Goal: Task Accomplishment & Management: Complete application form

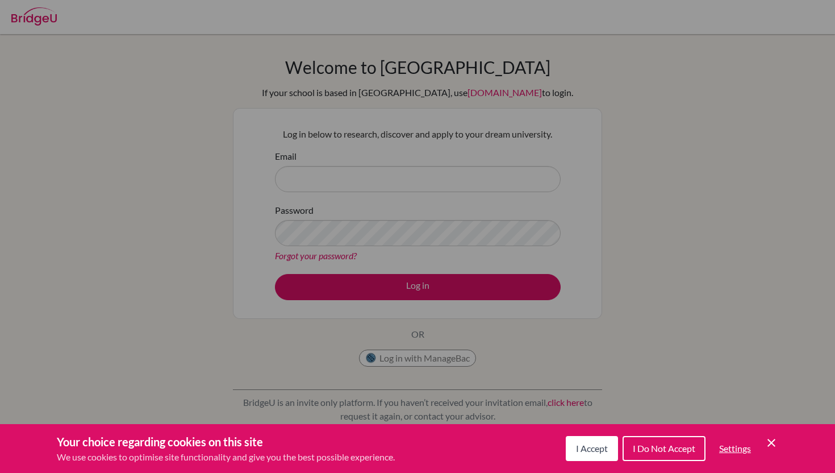
click at [772, 438] on icon "Cookie Control Close Icon" at bounding box center [772, 443] width 14 height 14
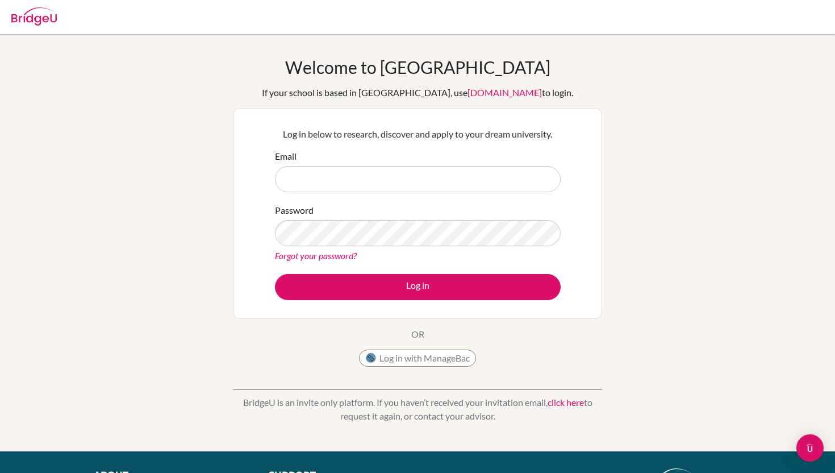
click at [417, 153] on div "Email" at bounding box center [418, 170] width 286 height 43
click at [417, 176] on input "Email" at bounding box center [418, 179] width 286 height 26
click at [405, 356] on button "Log in with ManageBac" at bounding box center [417, 357] width 117 height 17
click at [317, 176] on input "[DOMAIN_NAME]" at bounding box center [418, 179] width 286 height 26
type input "[DOMAIN_NAME]"
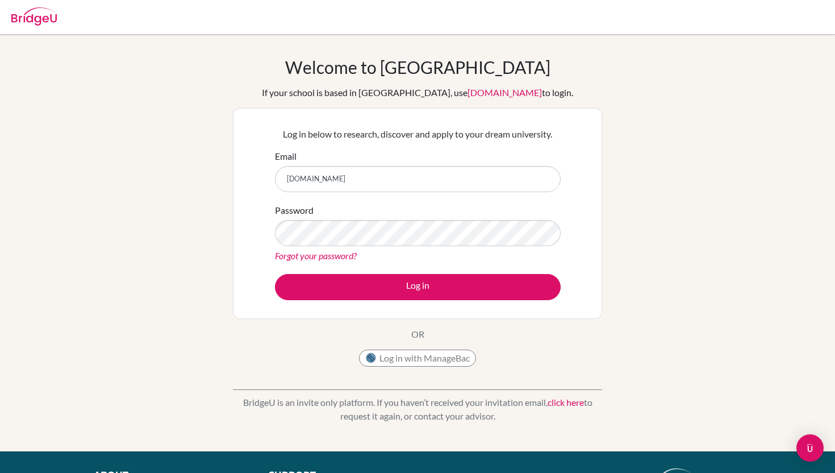
click at [307, 250] on link "Forgot your password?" at bounding box center [316, 255] width 82 height 11
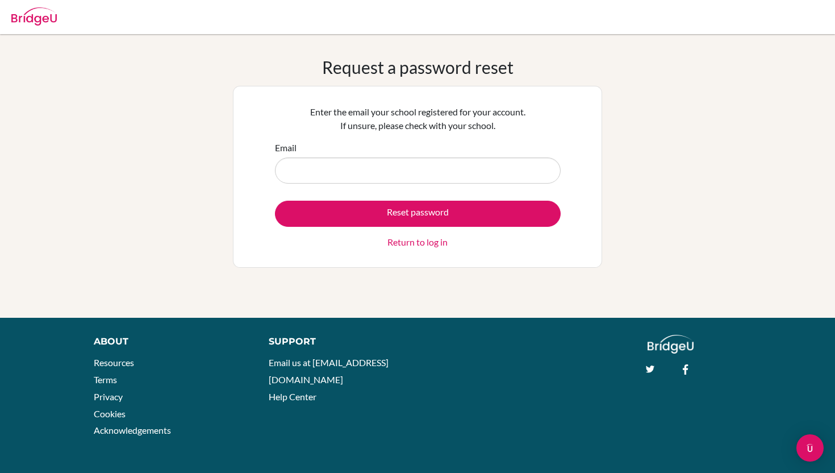
click at [309, 243] on div "Reset password Return to log in" at bounding box center [418, 225] width 286 height 48
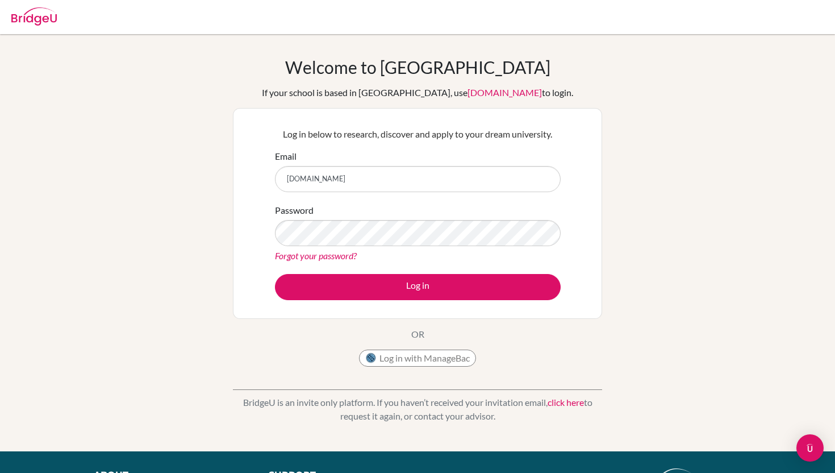
click at [305, 247] on div "Password Forgot your password?" at bounding box center [418, 232] width 286 height 59
click at [389, 174] on input "[DOMAIN_NAME]" at bounding box center [418, 179] width 286 height 26
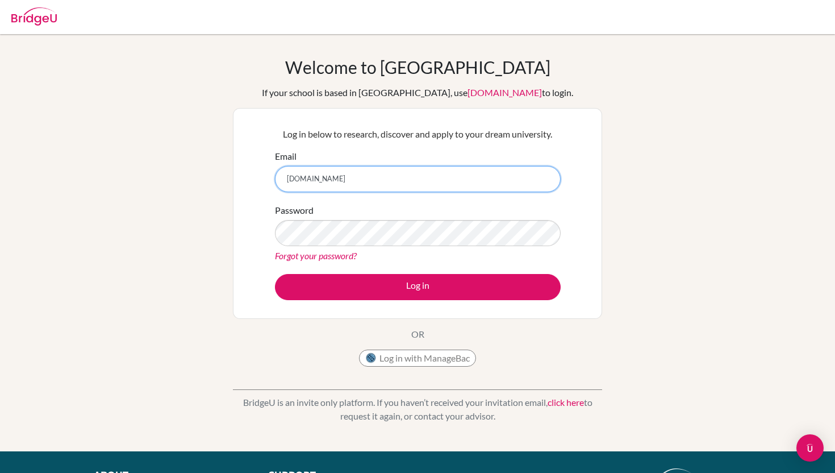
click at [389, 174] on input "[DOMAIN_NAME]" at bounding box center [418, 179] width 286 height 26
click at [389, 174] on input "2668.horizon.ac.jp" at bounding box center [418, 179] width 286 height 26
click at [449, 353] on button "Log in with ManageBac" at bounding box center [417, 357] width 117 height 17
click at [326, 184] on input "Email" at bounding box center [418, 179] width 286 height 26
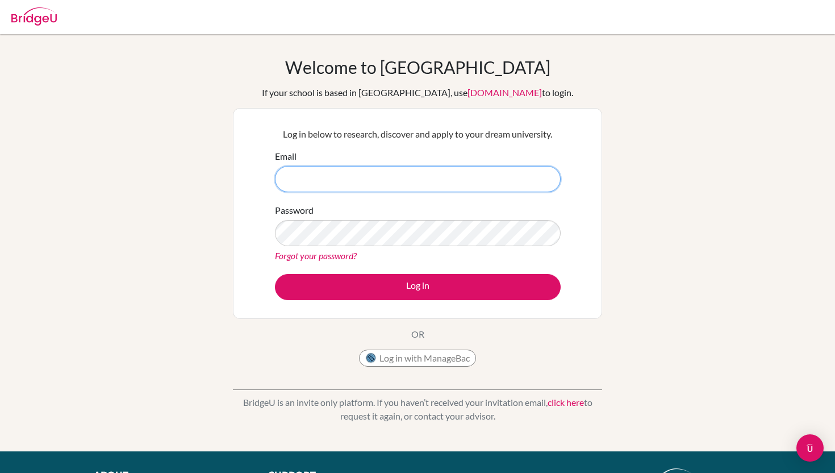
click at [340, 181] on input "Email" at bounding box center [418, 179] width 286 height 26
type input "h"
click at [380, 185] on input "Email" at bounding box center [418, 179] width 286 height 26
